Goal: Find specific page/section: Find specific page/section

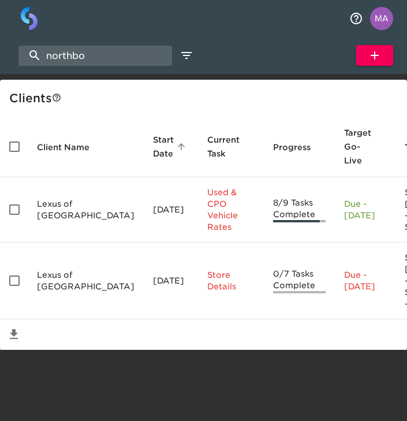
select select "10"
click at [98, 53] on input "northbo" at bounding box center [95, 56] width 154 height 20
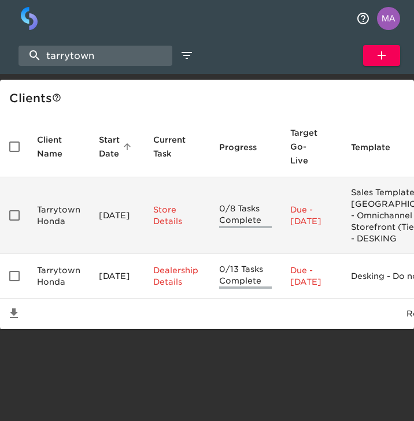
type input "tarrytown"
click at [44, 228] on td "Tarrytown Honda" at bounding box center [59, 215] width 62 height 77
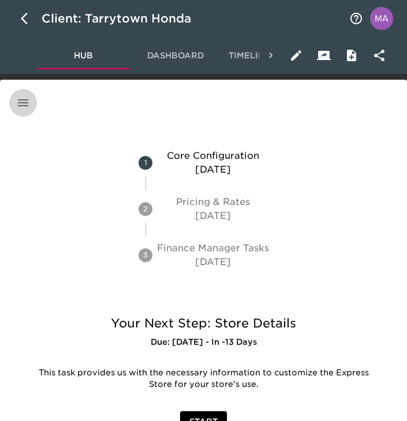
click at [28, 95] on button "button" at bounding box center [23, 103] width 28 height 28
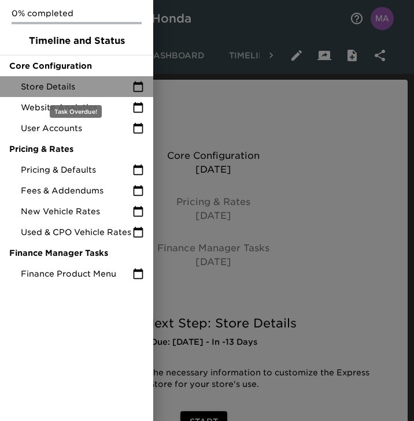
click at [60, 94] on div "Store Details" at bounding box center [76, 86] width 153 height 21
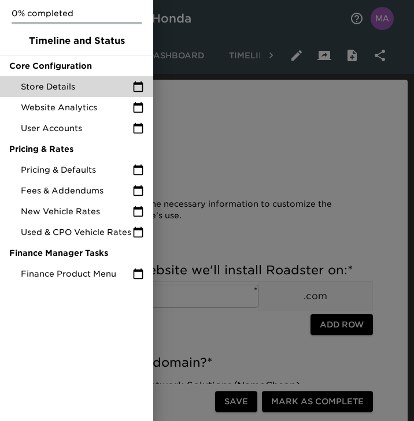
click at [177, 155] on div at bounding box center [207, 210] width 414 height 421
